Goal: Find specific page/section: Find specific page/section

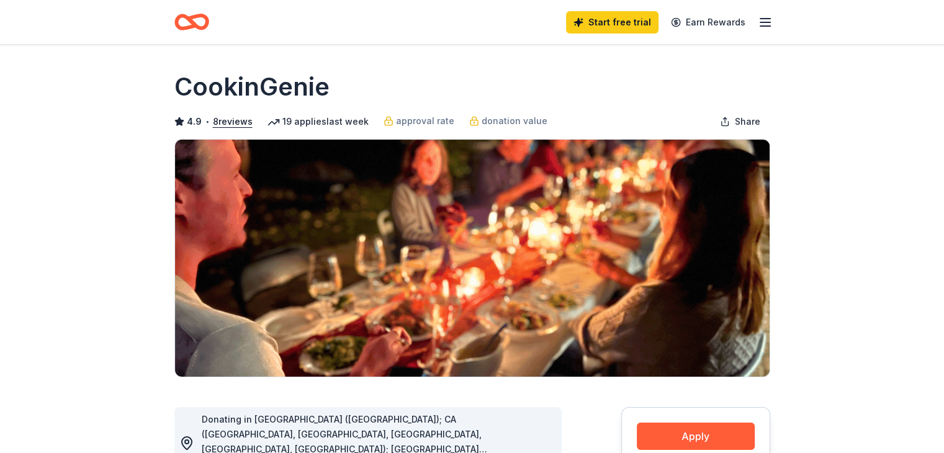
click at [179, 24] on icon "Home" at bounding box center [191, 21] width 35 height 29
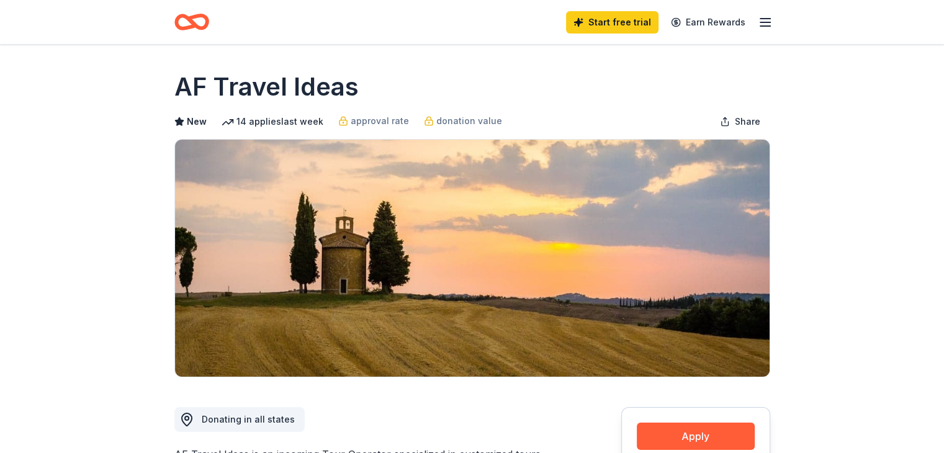
scroll to position [372, 0]
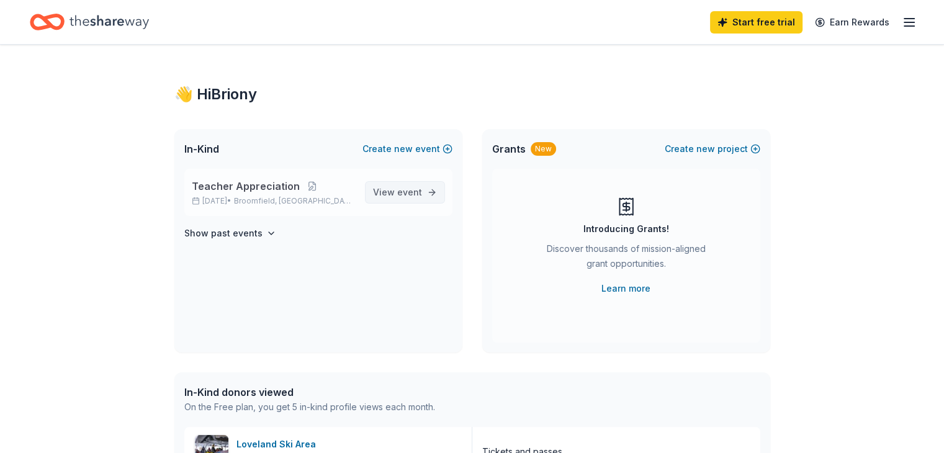
click at [390, 197] on span "View event" at bounding box center [397, 192] width 49 height 15
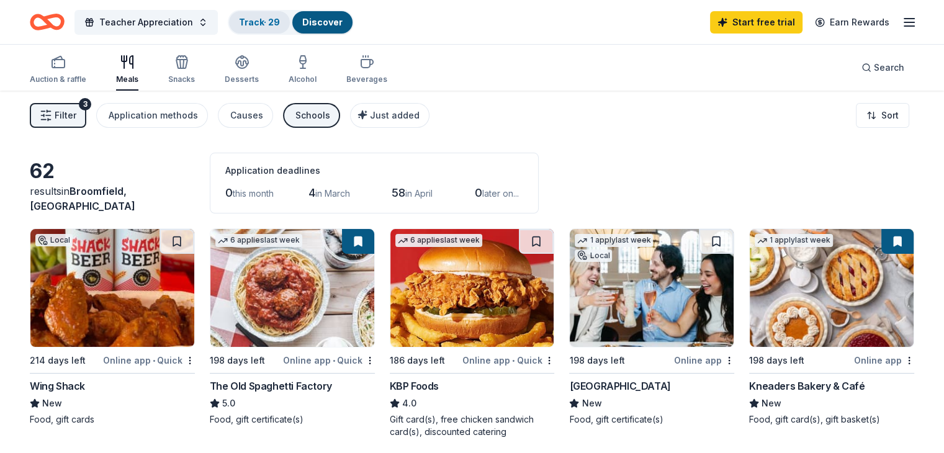
click at [269, 22] on link "Track · 29" at bounding box center [259, 22] width 41 height 11
